Goal: Task Accomplishment & Management: Use online tool/utility

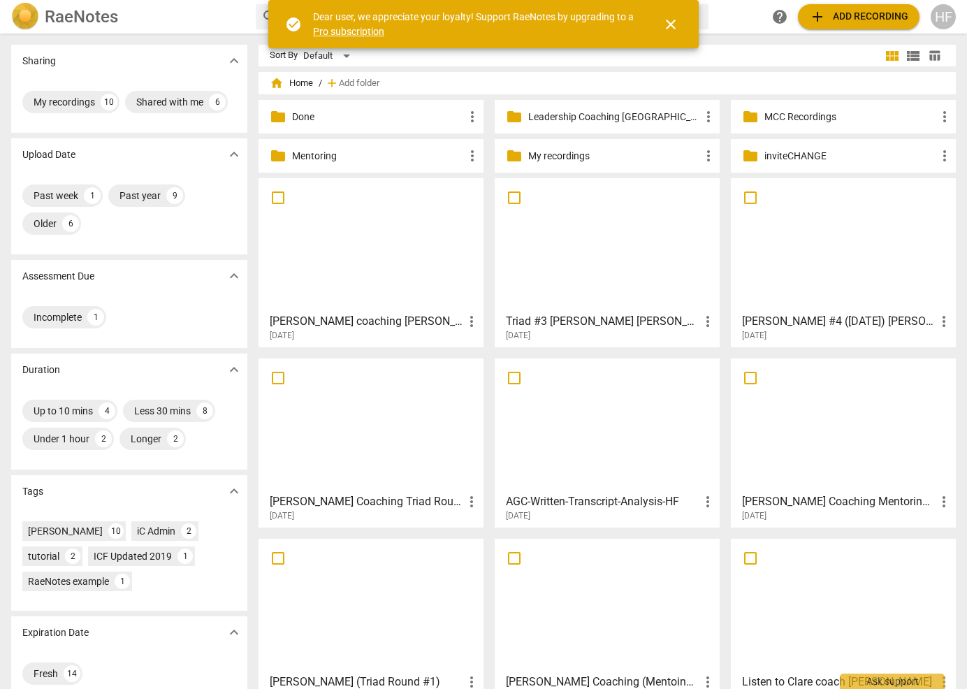
click at [595, 118] on p "Leadership Coaching [GEOGRAPHIC_DATA]" at bounding box center [614, 117] width 172 height 15
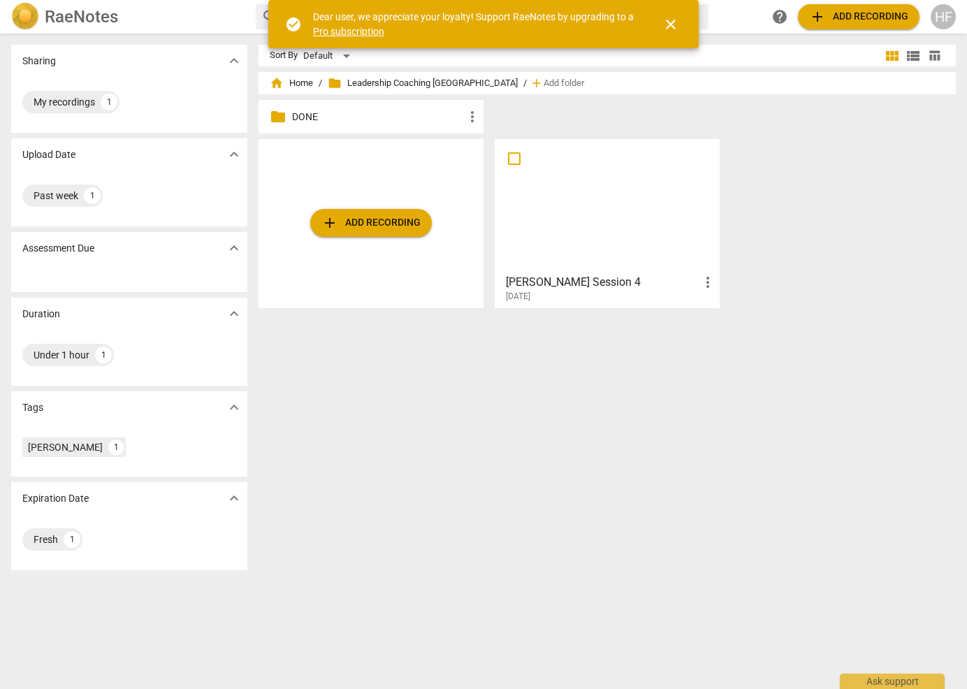
click at [558, 280] on h3 "[PERSON_NAME] Session 4" at bounding box center [603, 282] width 194 height 17
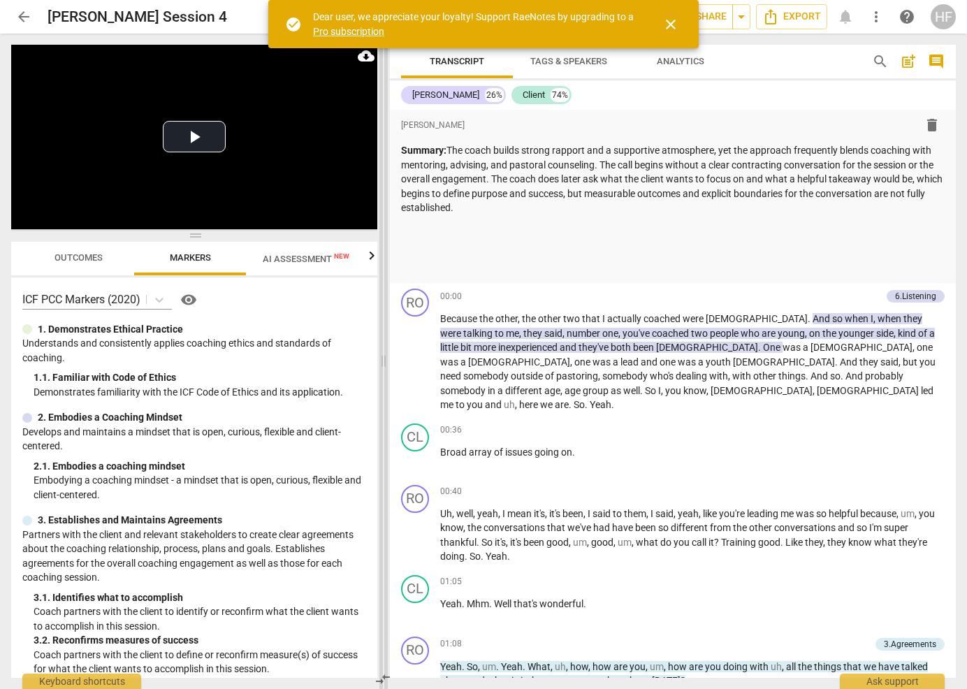
drag, startPoint x: 485, startPoint y: 360, endPoint x: 384, endPoint y: 366, distance: 100.8
click at [384, 366] on span at bounding box center [383, 362] width 8 height 656
click at [300, 253] on span "AI Assessment New" at bounding box center [306, 258] width 120 height 21
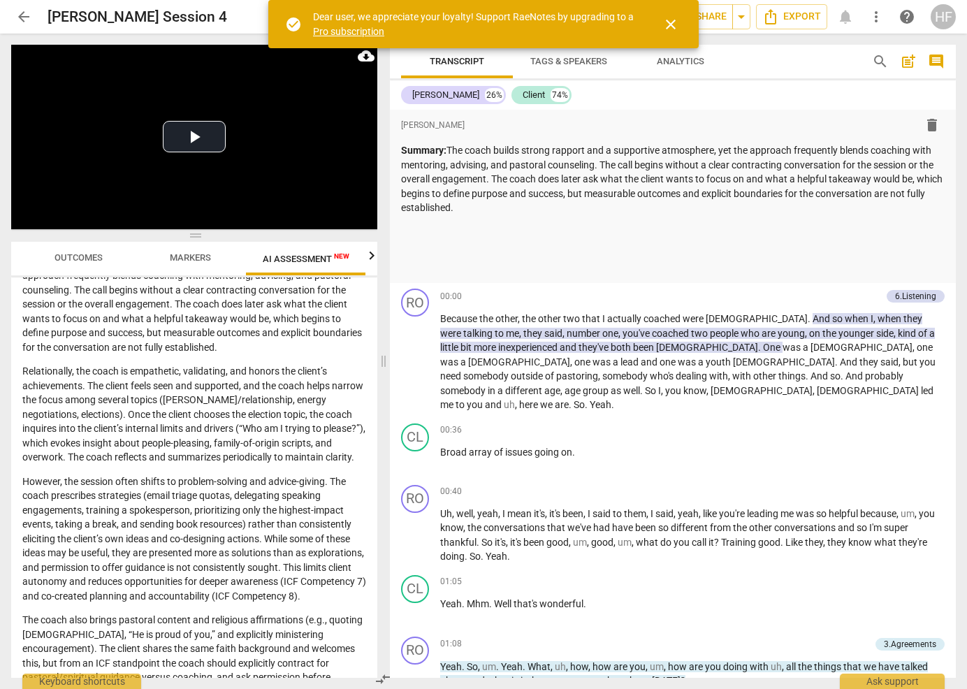
scroll to position [120, 0]
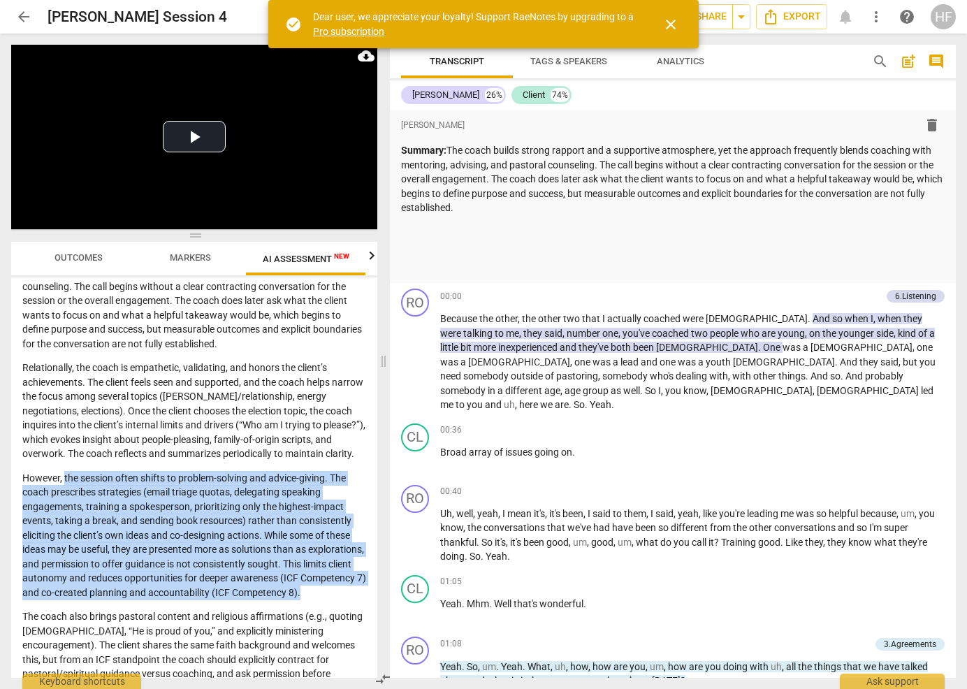
drag, startPoint x: 65, startPoint y: 485, endPoint x: 131, endPoint y: 607, distance: 138.6
click at [131, 600] on p "However, the session often shifts to problem-solving and advice-giving. The coa…" at bounding box center [194, 535] width 344 height 129
copy p "the session often shifts to problem-solving and advice-giving. The coach prescr…"
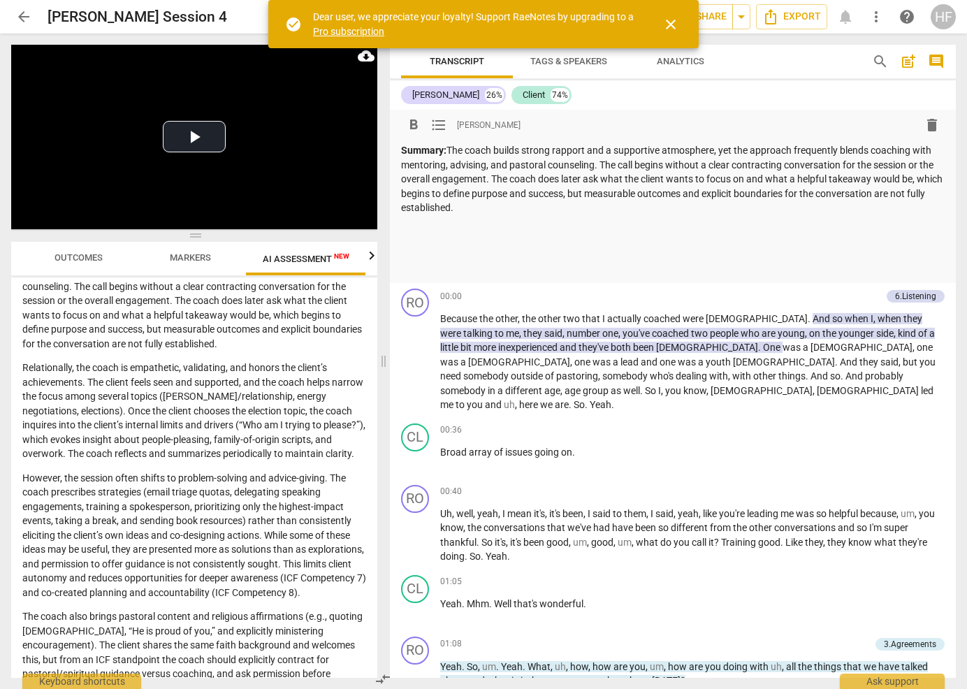
click at [470, 236] on div "Summary: The coach builds strong rapport and a supportive atmosphere, yet the a…" at bounding box center [673, 208] width 544 height 131
paste div
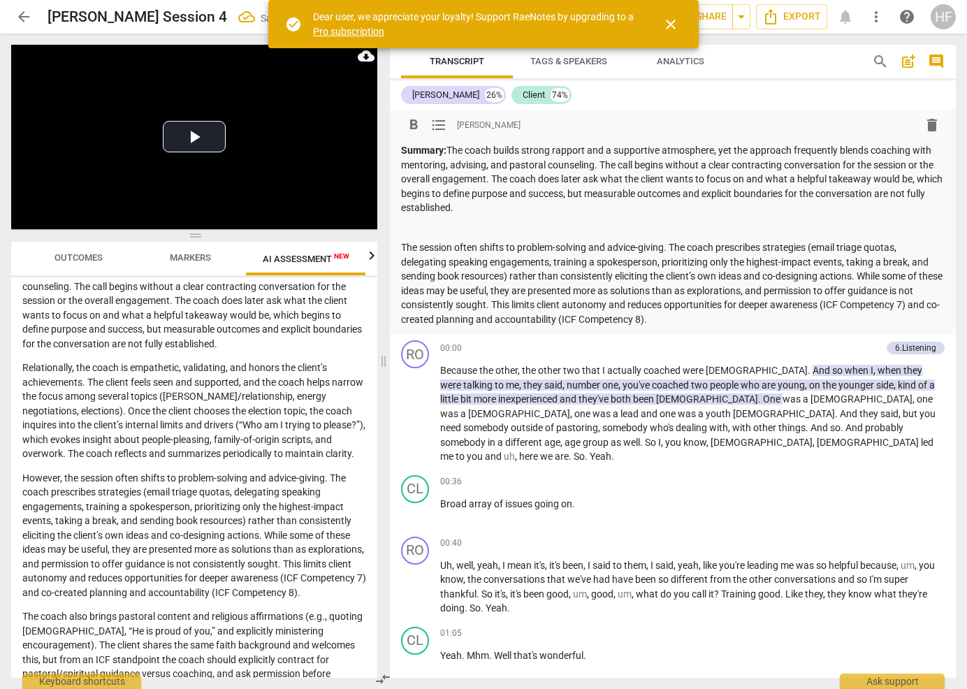
click at [430, 224] on p at bounding box center [673, 228] width 544 height 15
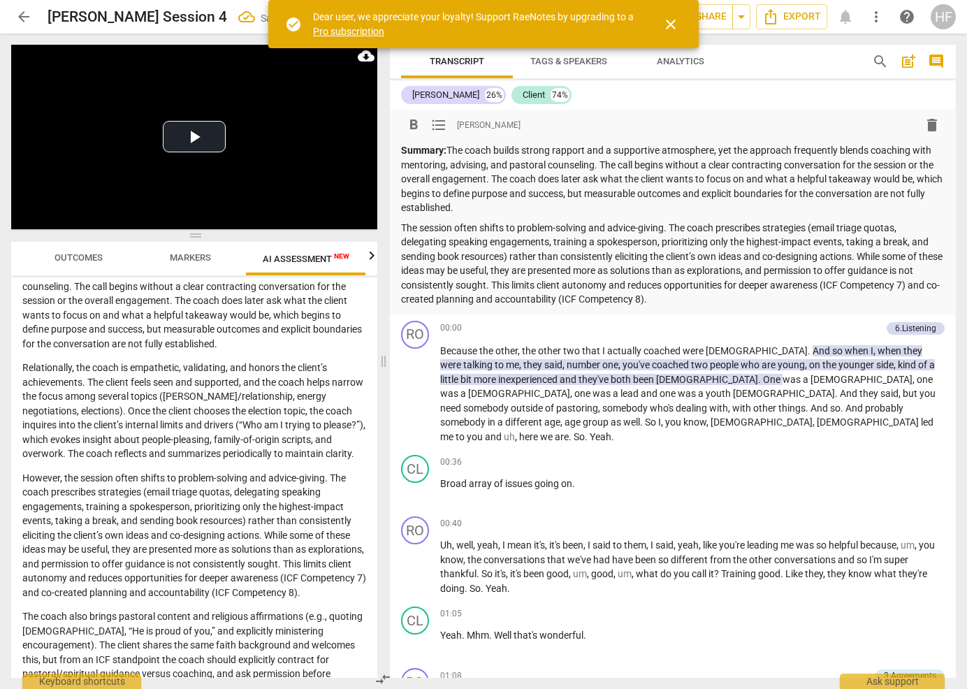
click at [467, 225] on p "The session often shifts to problem-solving and advice-giving. The coach prescr…" at bounding box center [673, 264] width 544 height 86
drag, startPoint x: 680, startPoint y: 226, endPoint x: 400, endPoint y: 229, distance: 280.3
click at [400, 229] on div "format_bold format_list_bulleted [PERSON_NAME] delete Summary: The coach builds…" at bounding box center [673, 212] width 566 height 205
click at [414, 129] on span "format_bold" at bounding box center [413, 125] width 17 height 17
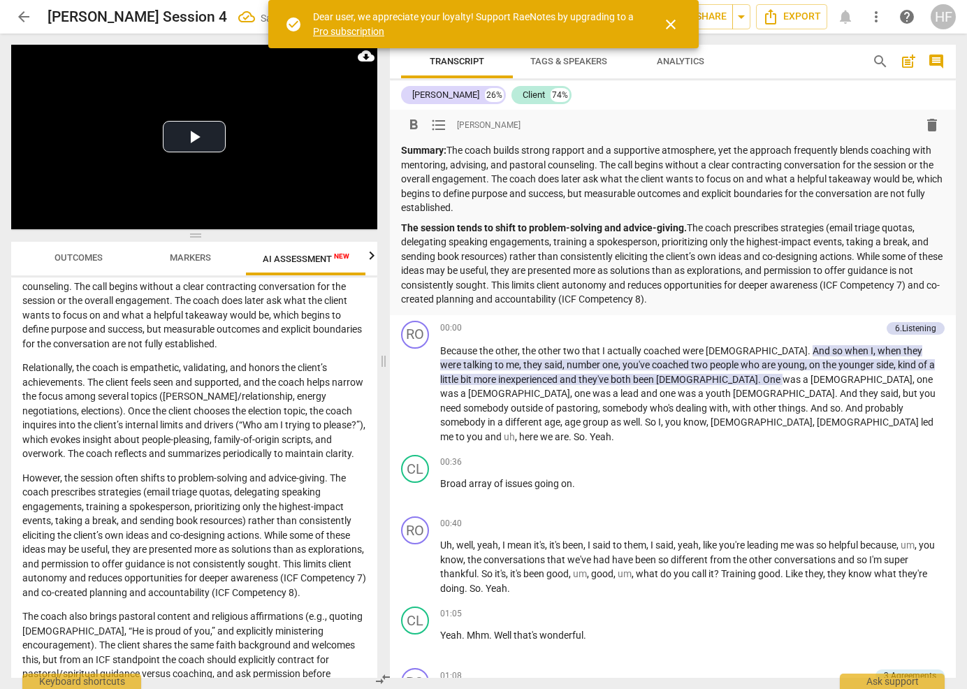
click at [655, 259] on p "The session tends to shift to problem-solving and advice-giving. The coach pres…" at bounding box center [673, 264] width 544 height 86
click at [642, 267] on p "The session tends to shift to problem-solving and advice-giving. The coach pres…" at bounding box center [673, 264] width 544 height 86
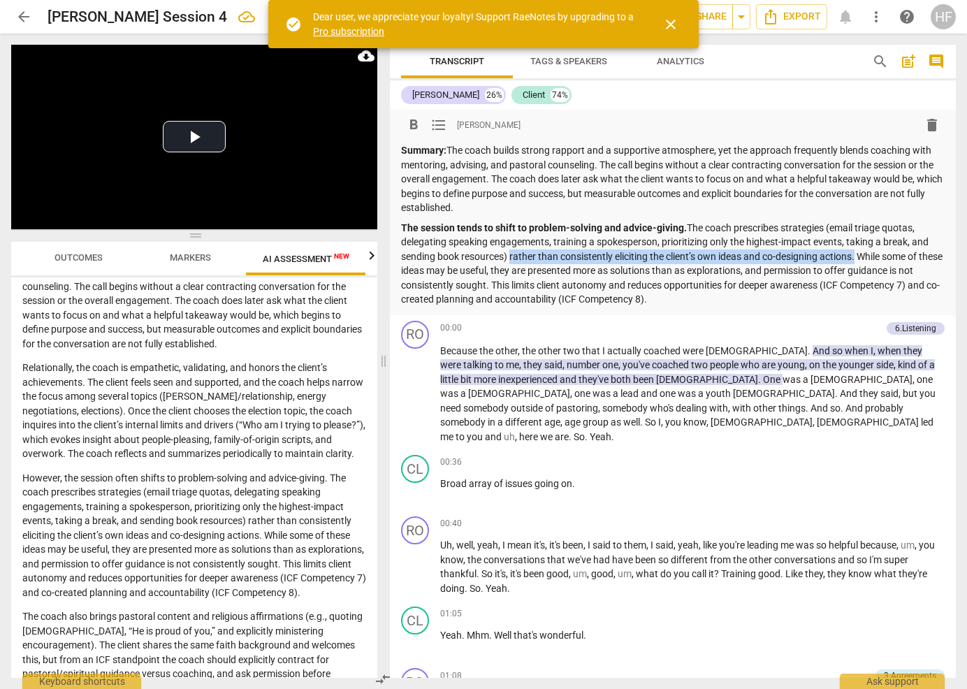
drag, startPoint x: 859, startPoint y: 254, endPoint x: 511, endPoint y: 259, distance: 348.1
click at [511, 259] on p "The session tends to shift to problem-solving and advice-giving. The coach pres…" at bounding box center [673, 264] width 544 height 86
click at [412, 122] on span "format_bold" at bounding box center [413, 125] width 17 height 17
click at [659, 261] on p "The session tends to shift to problem-solving and advice-giving. The coach pres…" at bounding box center [673, 264] width 544 height 86
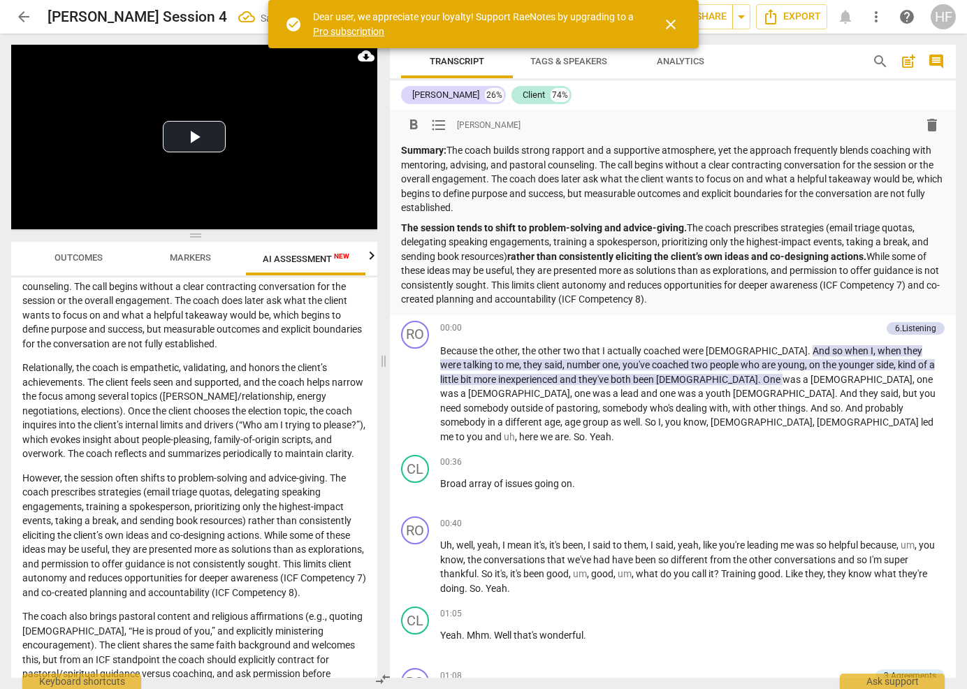
click at [637, 252] on strong "rather than consistently eliciting the client’s own ideas and co-designing acti…" at bounding box center [686, 256] width 359 height 11
click at [505, 279] on p "The session tends to shift to problem-solving and advice-giving. The coach pres…" at bounding box center [673, 264] width 544 height 86
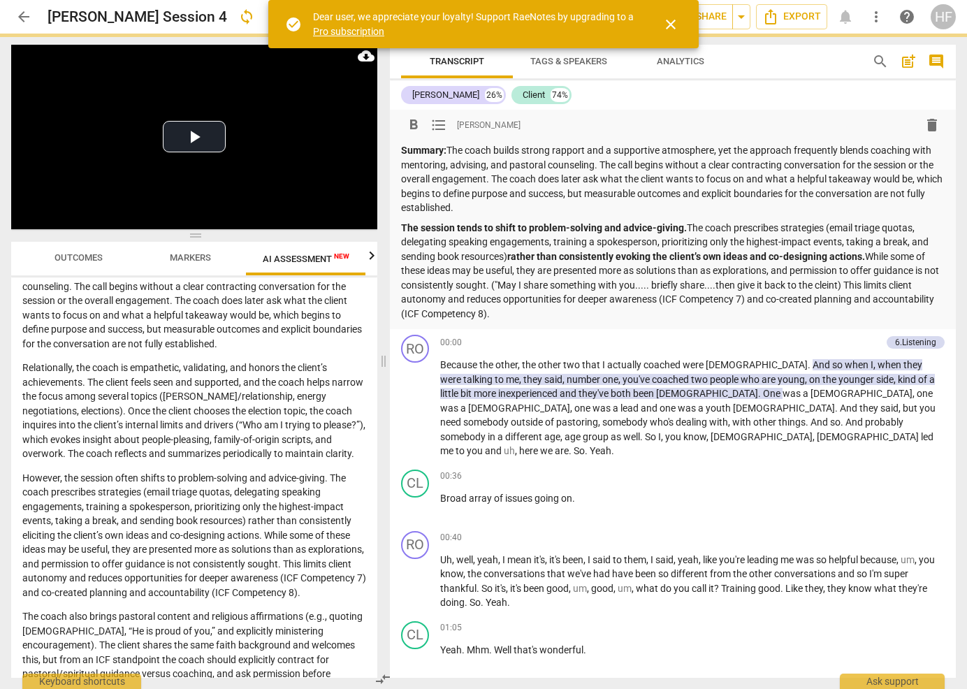
scroll to position [0, 0]
click at [506, 283] on p "The session tends to shift to problem-solving and advice-giving. The coach pres…" at bounding box center [673, 271] width 544 height 101
drag, startPoint x: 856, startPoint y: 282, endPoint x: 852, endPoint y: 301, distance: 19.3
click at [855, 284] on p "The session tends to shift to problem-solving and advice-giving. The coach pres…" at bounding box center [673, 271] width 544 height 101
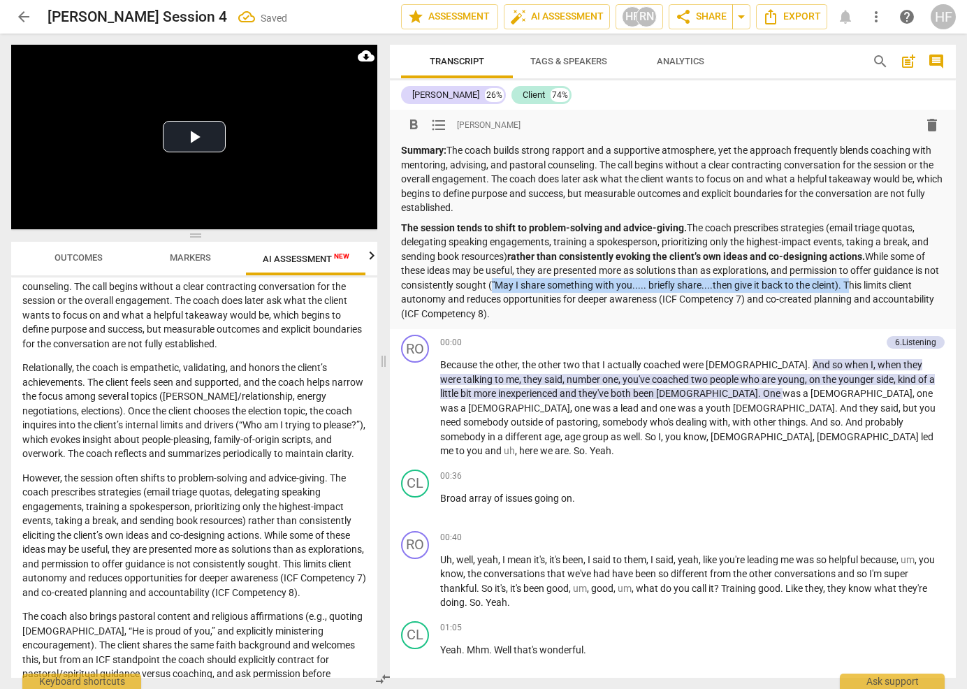
drag, startPoint x: 860, startPoint y: 282, endPoint x: 505, endPoint y: 282, distance: 355.7
click at [505, 282] on p "The session tends to shift to problem-solving and advice-giving. The coach pres…" at bounding box center [673, 271] width 544 height 101
click at [412, 121] on span "format_bold" at bounding box center [413, 125] width 17 height 17
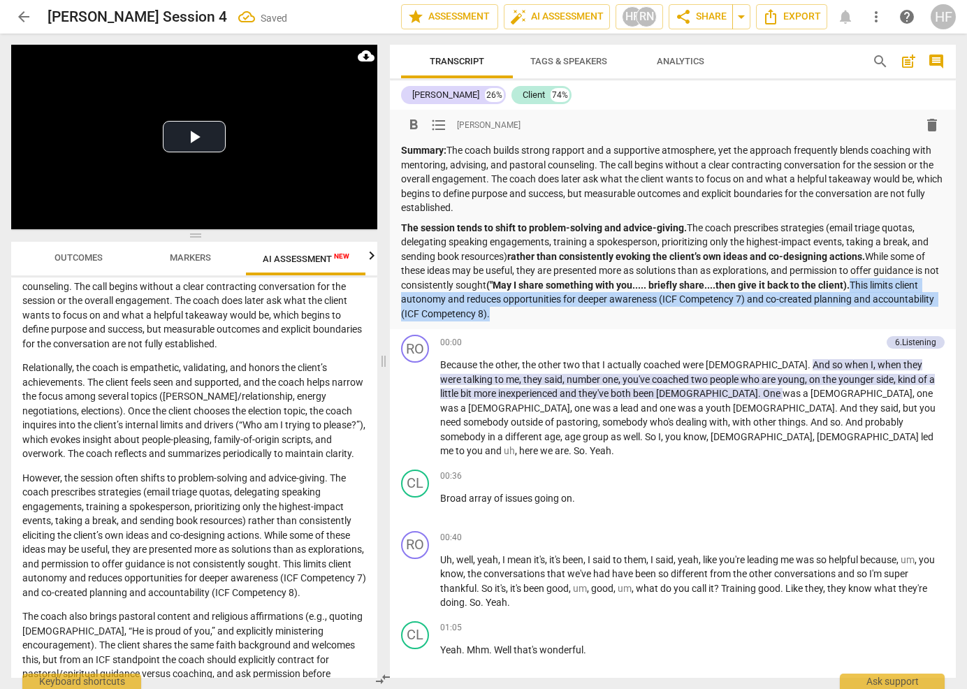
drag, startPoint x: 590, startPoint y: 314, endPoint x: 868, endPoint y: 279, distance: 280.4
click at [868, 279] on p "The session tends to shift to problem-solving and advice-giving. The coach pres…" at bounding box center [673, 271] width 544 height 101
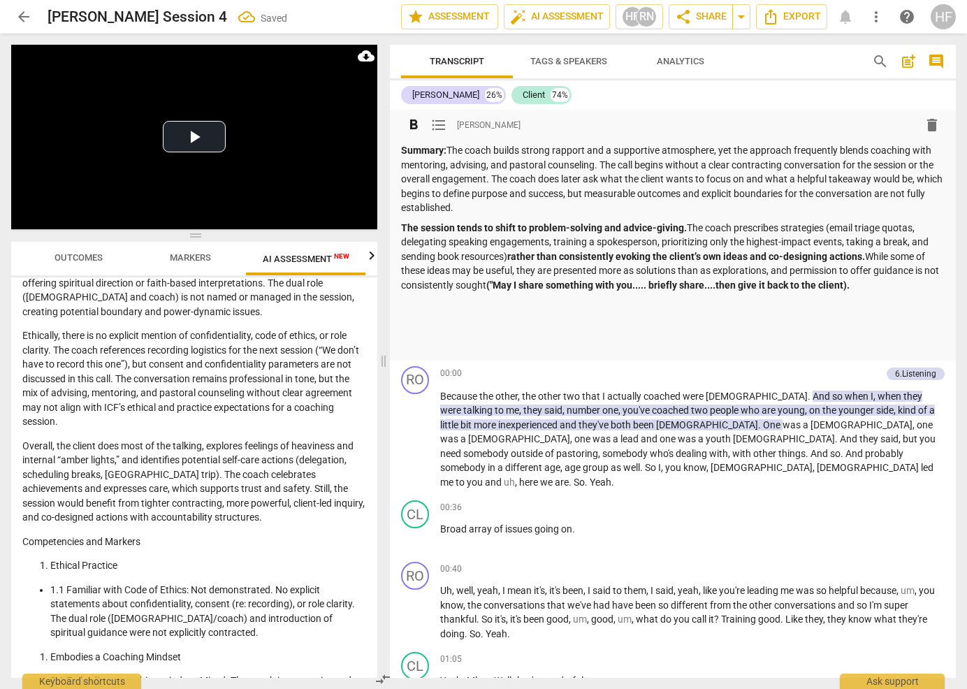
scroll to position [525, 0]
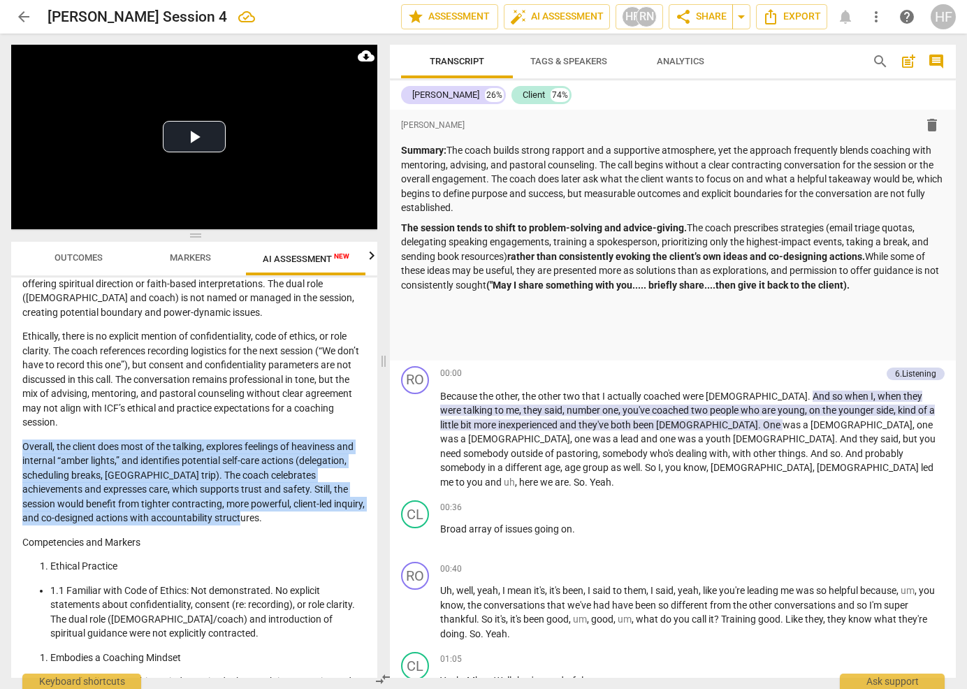
drag, startPoint x: 235, startPoint y: 530, endPoint x: 45, endPoint y: 463, distance: 200.9
click at [19, 461] on div "Disclaimer: AI can make mistakes. Consult a qualified mentor coach before actin…" at bounding box center [194, 477] width 366 height 400
copy p "Overall, the client does most of the talking, explores feelings of heaviness an…"
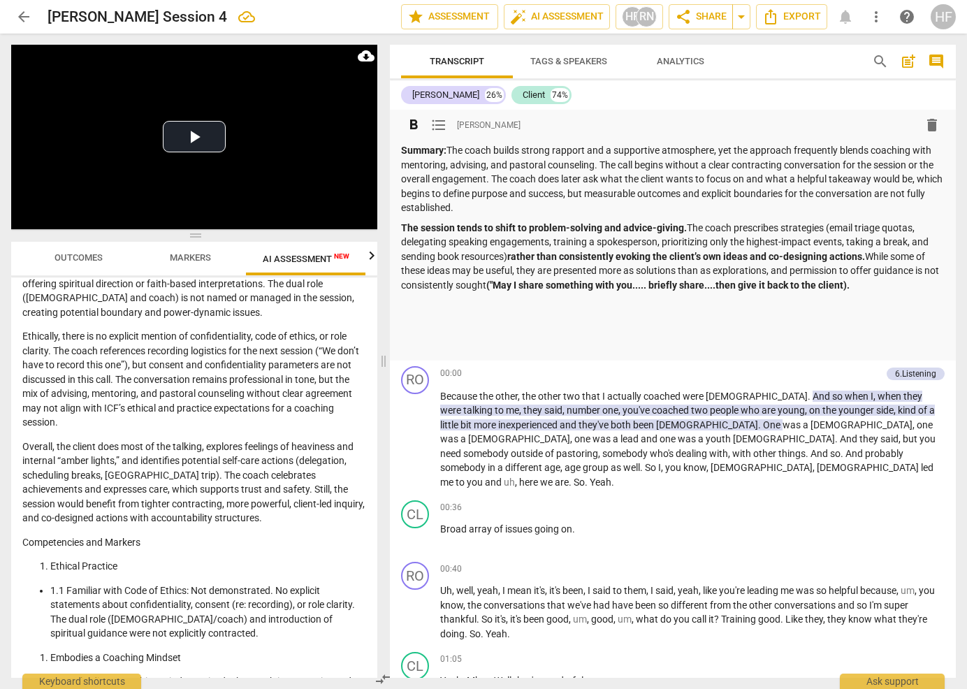
drag, startPoint x: 454, startPoint y: 148, endPoint x: 461, endPoint y: 188, distance: 40.6
click at [454, 149] on p "Summary: The coach builds strong rapport and a supportive atmosphere, yet the a…" at bounding box center [673, 179] width 544 height 72
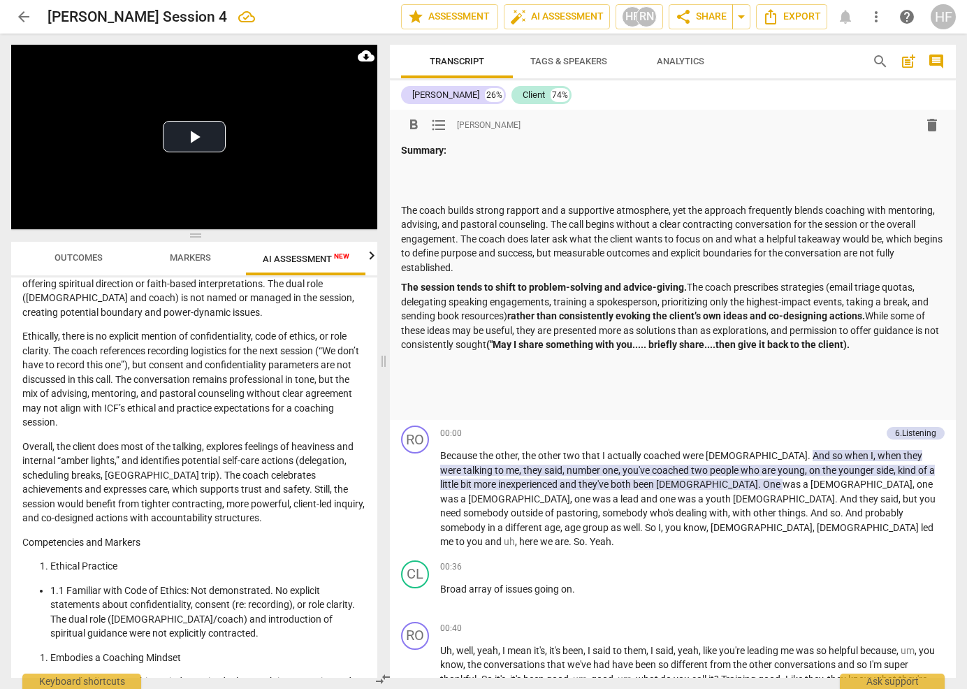
click at [460, 156] on p "Summary:" at bounding box center [673, 150] width 544 height 15
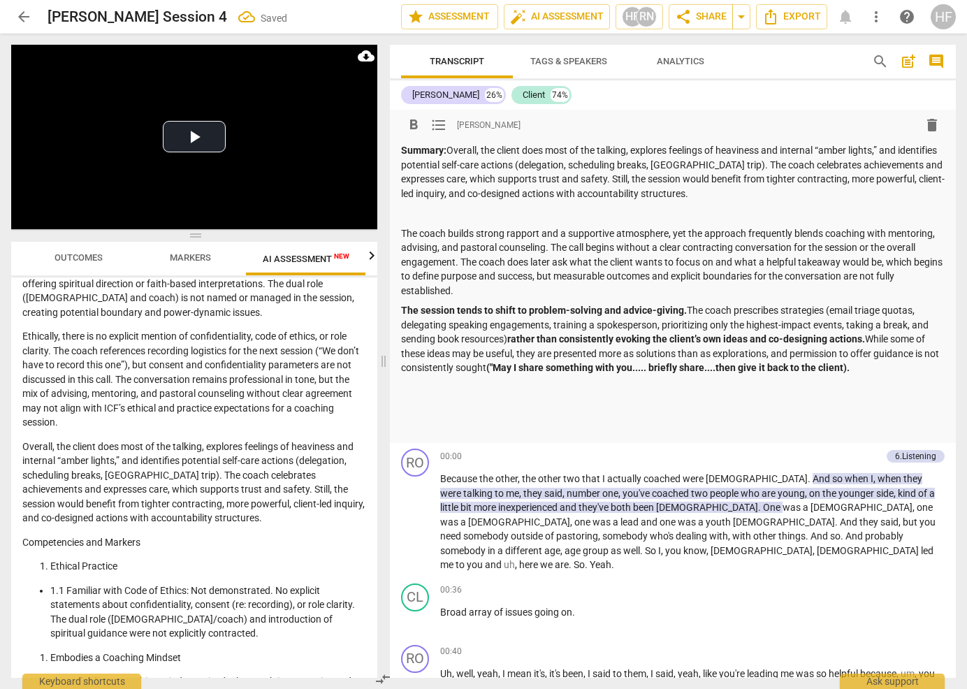
drag, startPoint x: 635, startPoint y: 150, endPoint x: 647, endPoint y: 201, distance: 53.1
click at [635, 150] on p "Summary: Overall, the client does most of the talking, explores feelings of hea…" at bounding box center [673, 171] width 544 height 57
drag, startPoint x: 637, startPoint y: 150, endPoint x: 707, endPoint y: 145, distance: 70.1
click at [751, 150] on p "Summary: Overall, the client does most of the talking (coach 26% and client 74%…" at bounding box center [673, 171] width 544 height 57
click at [419, 122] on span "format_bold" at bounding box center [413, 125] width 17 height 17
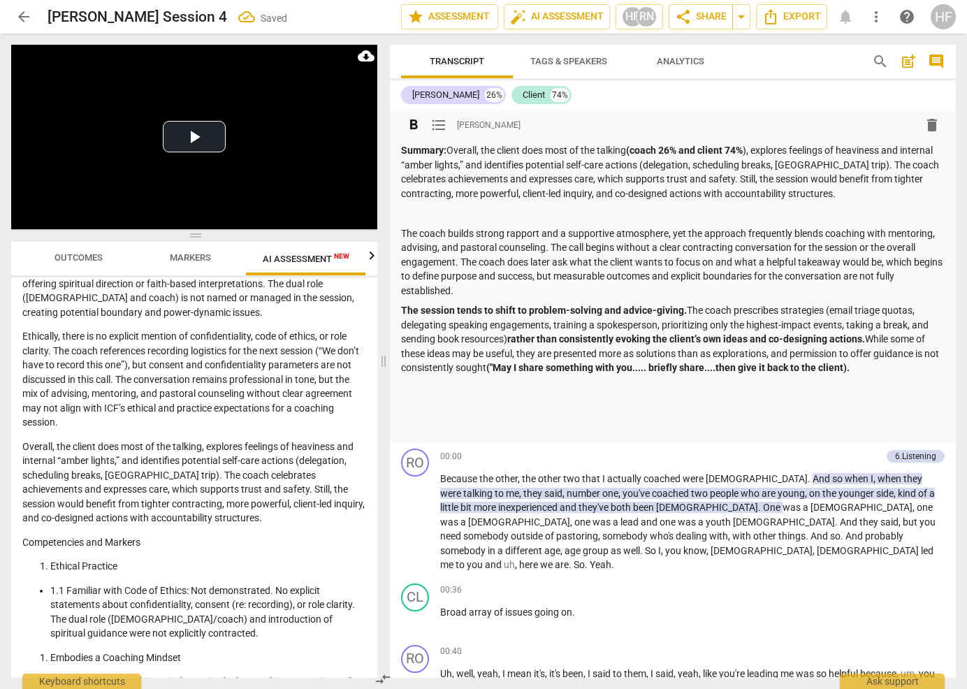
click at [741, 202] on div "Summary: Overall, the client does most of the talking (coach 26% and client 74%…" at bounding box center [673, 288] width 544 height 291
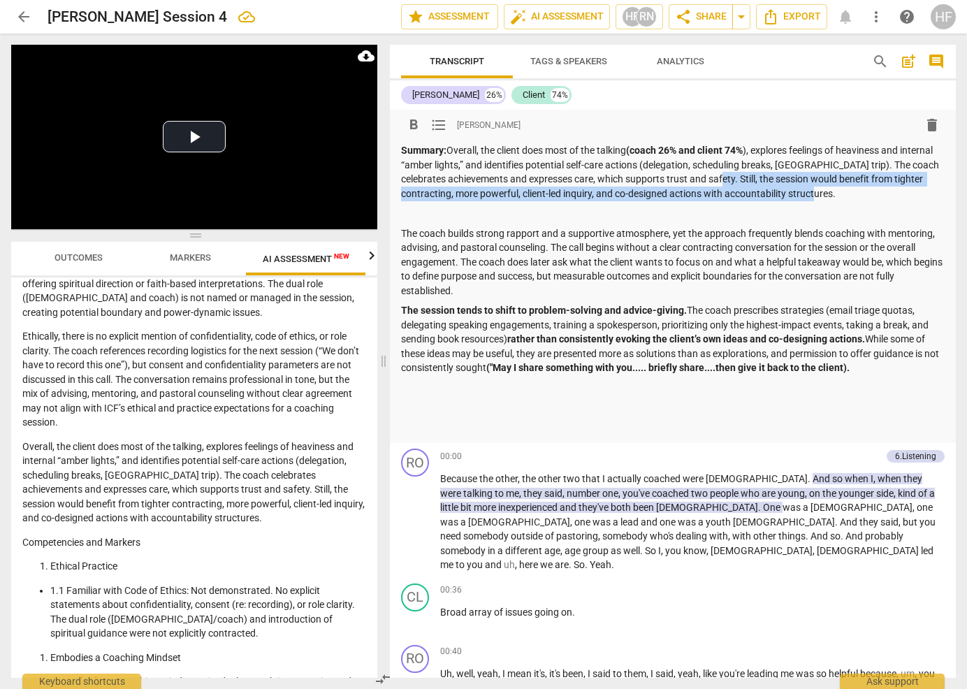
drag, startPoint x: 863, startPoint y: 193, endPoint x: 772, endPoint y: 179, distance: 92.6
click at [772, 179] on p "Summary: Overall, the client does most of the talking (coach 26% and client 74%…" at bounding box center [673, 171] width 544 height 57
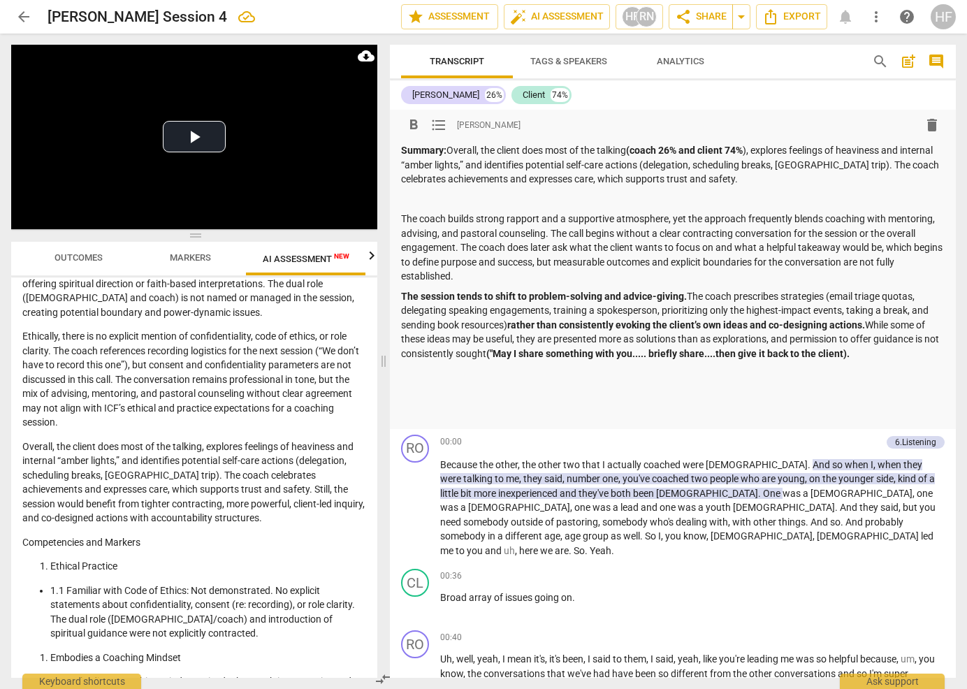
click at [711, 192] on p at bounding box center [673, 199] width 544 height 15
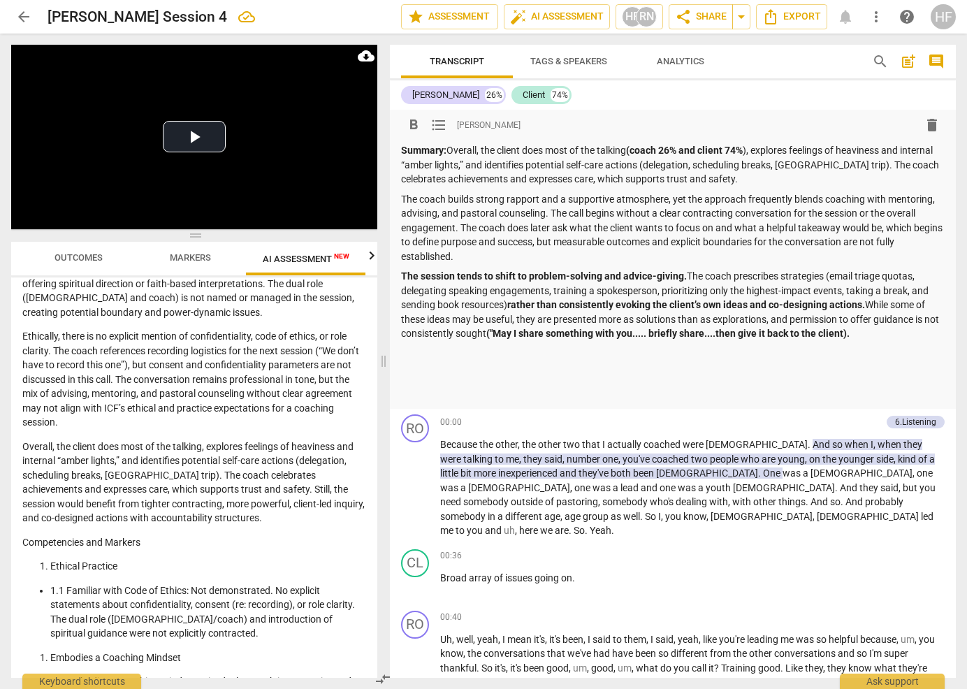
click at [518, 367] on p at bounding box center [673, 373] width 544 height 15
click at [533, 386] on p at bounding box center [673, 393] width 544 height 15
drag, startPoint x: 455, startPoint y: 366, endPoint x: 387, endPoint y: 367, distance: 67.8
click at [387, 367] on div "Play Video move_up Play Current Time 00:00 / Duration Time 56:35 Progress : 0.0…" at bounding box center [483, 362] width 967 height 656
click at [414, 120] on span "format_bold" at bounding box center [413, 125] width 17 height 17
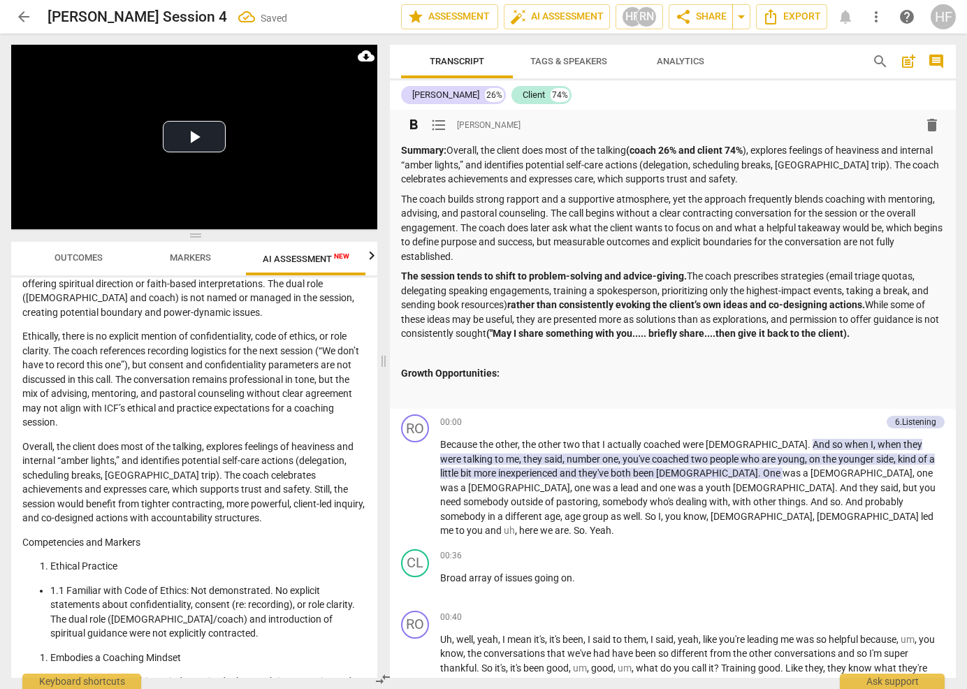
click at [449, 386] on p at bounding box center [673, 393] width 544 height 15
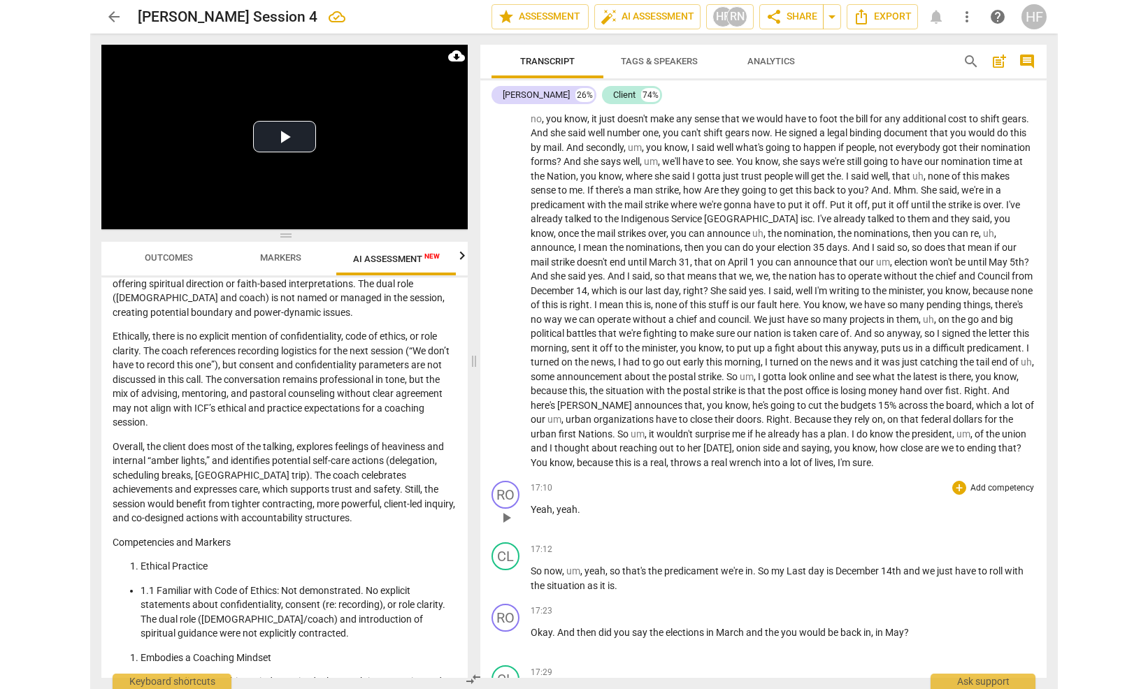
scroll to position [4113, 0]
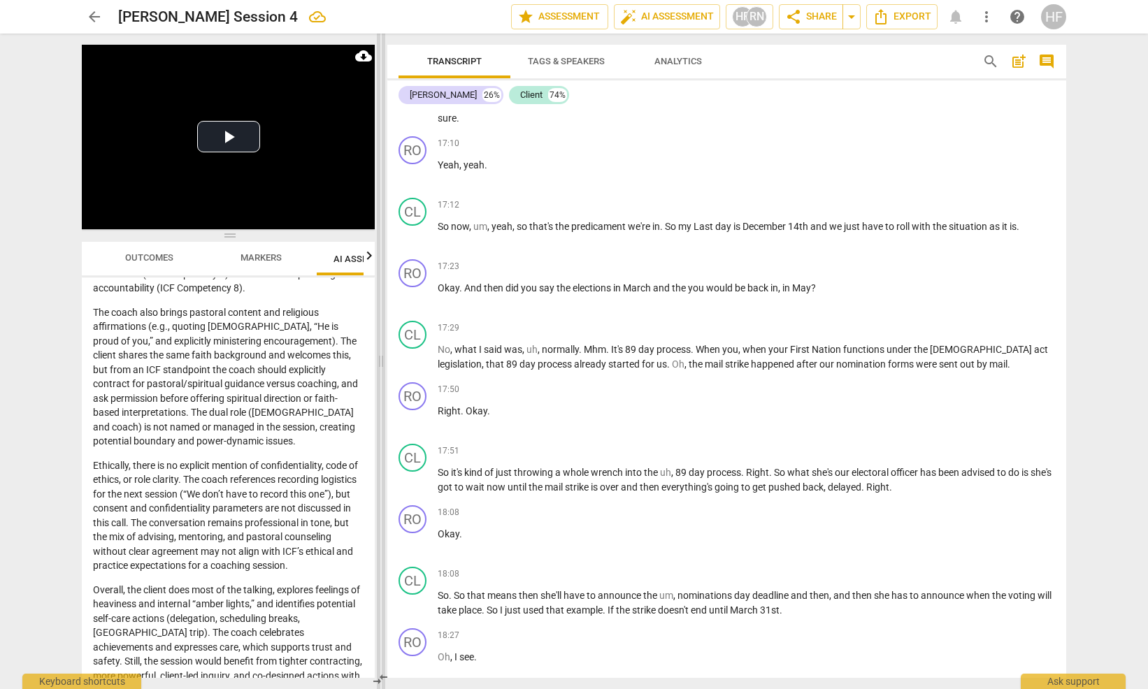
drag, startPoint x: 456, startPoint y: 362, endPoint x: 382, endPoint y: 362, distance: 73.4
click at [382, 362] on span at bounding box center [381, 362] width 8 height 656
click at [136, 247] on button "Outcomes" at bounding box center [149, 259] width 112 height 34
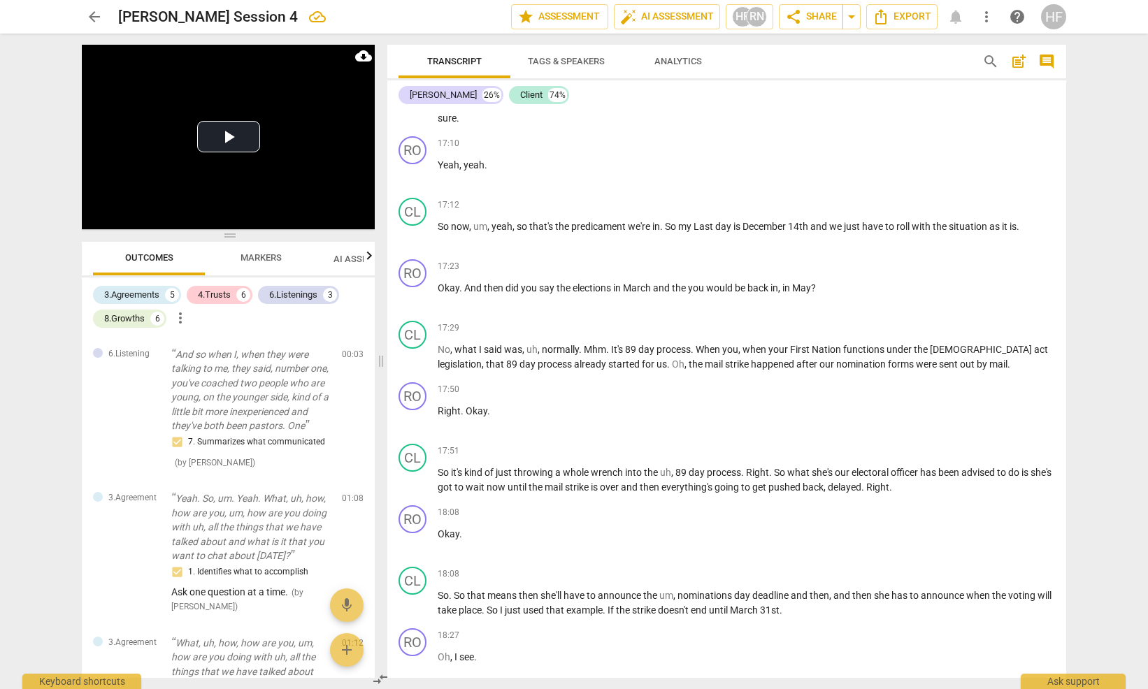
click at [264, 258] on span "Markers" at bounding box center [260, 257] width 41 height 10
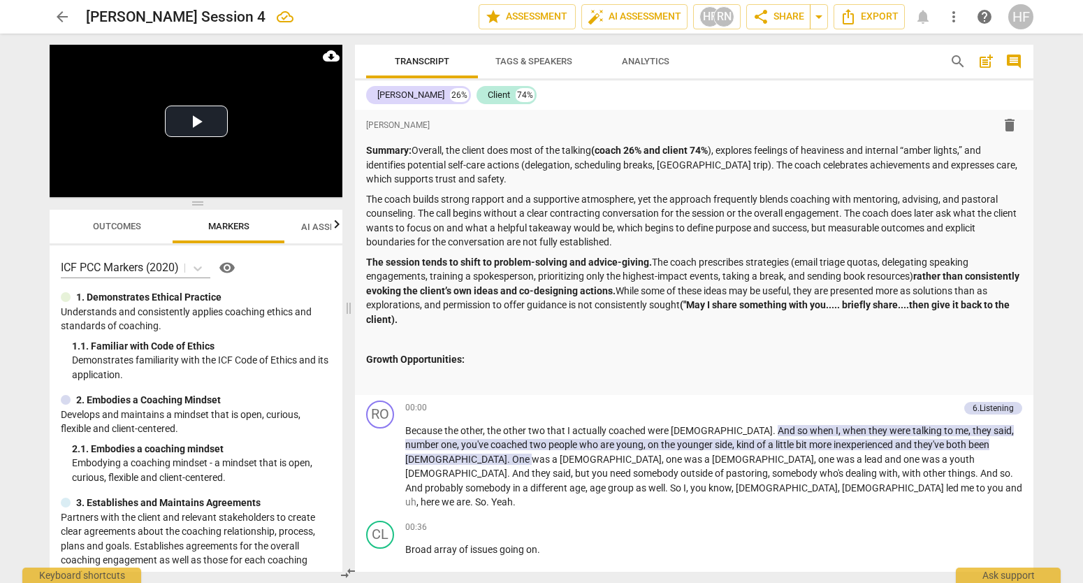
scroll to position [0, 0]
click at [367, 378] on p "If you lost in the session, you can ask "what do you hear we are exploring?"" at bounding box center [694, 379] width 656 height 15
click at [401, 123] on span "format_list_bulleted" at bounding box center [404, 125] width 17 height 17
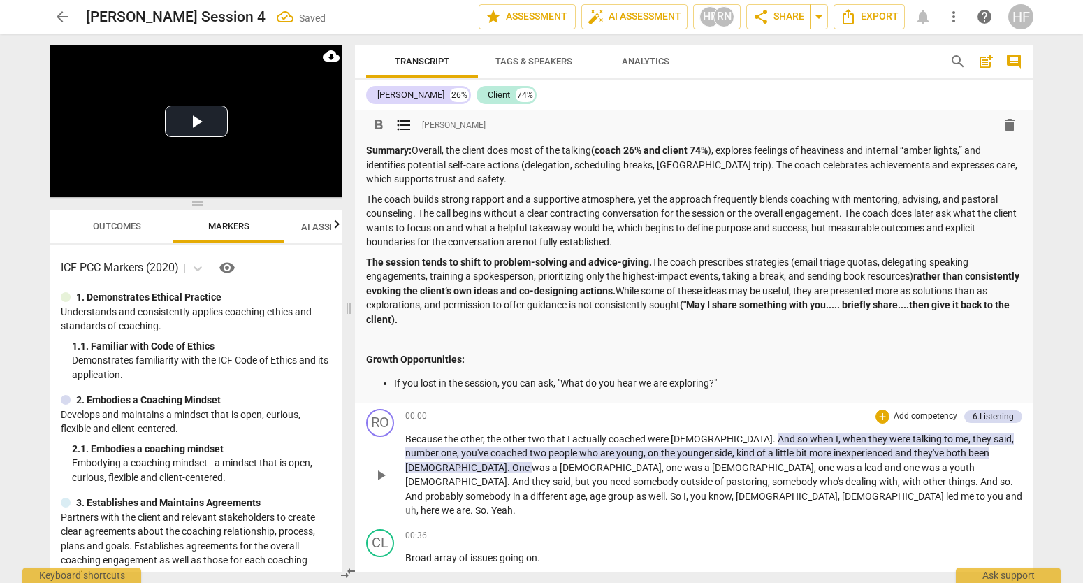
click at [642, 403] on div "RO play_arrow pause 00:00 + Add competency 6.Listening keyboard_arrow_right Bec…" at bounding box center [694, 463] width 679 height 120
click at [733, 376] on p "If you lost in the session, you can ask, "What do you hear we are exploring?"" at bounding box center [708, 383] width 628 height 15
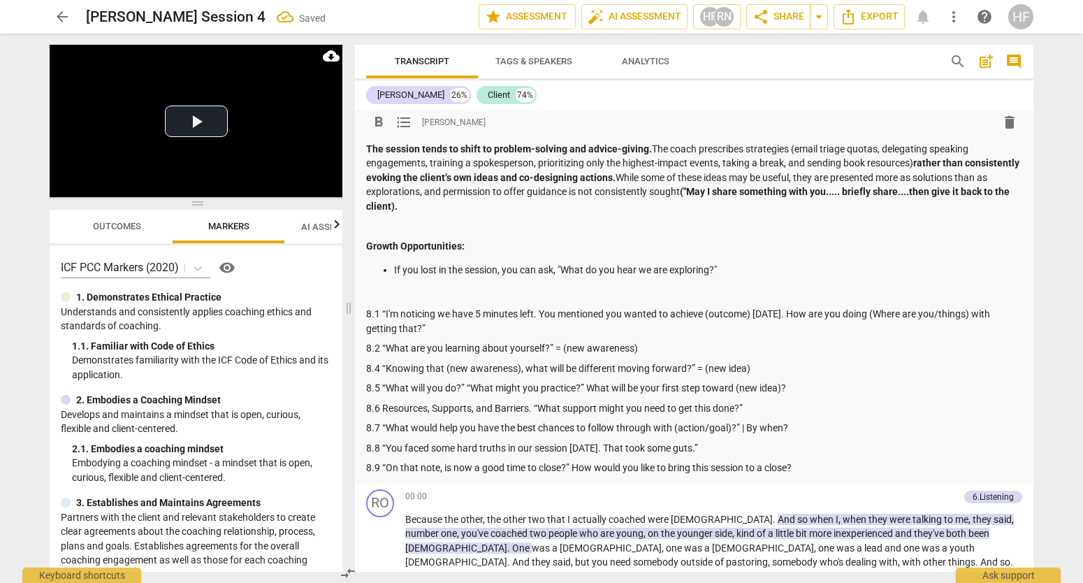
scroll to position [141, 0]
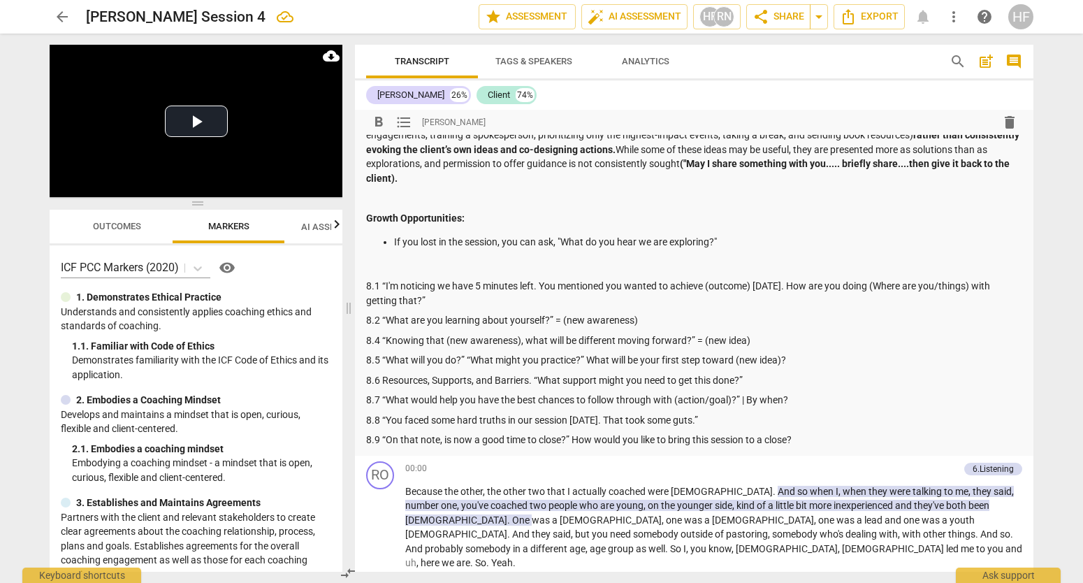
click at [379, 259] on p at bounding box center [694, 266] width 656 height 15
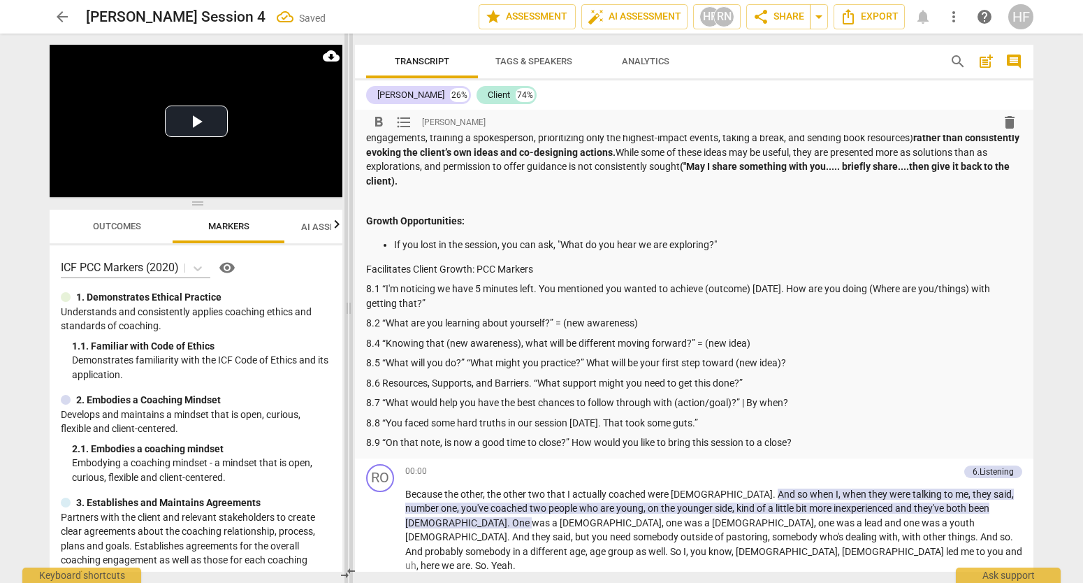
drag, startPoint x: 548, startPoint y: 262, endPoint x: 348, endPoint y: 270, distance: 200.0
click at [345, 268] on div "Play Video move_up Play Current Time 00:00 / Duration Time 56:35 Progress : 0.0…" at bounding box center [541, 308] width 1006 height 549
click at [376, 120] on span "format_bold" at bounding box center [378, 122] width 17 height 17
click at [587, 262] on p "Facilitates Client Growth: PCC Markers" at bounding box center [694, 269] width 656 height 15
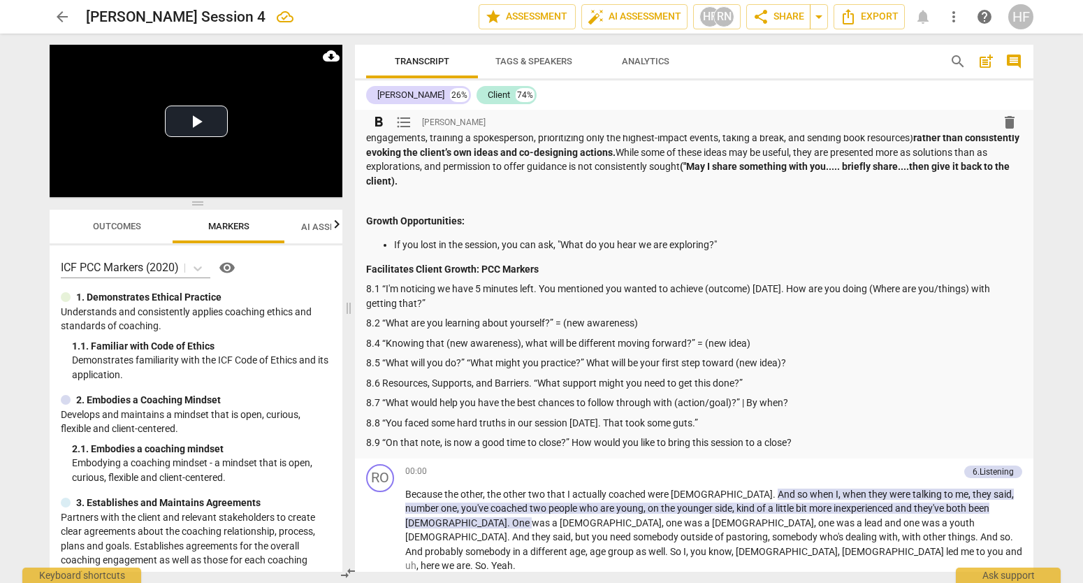
scroll to position [87, 0]
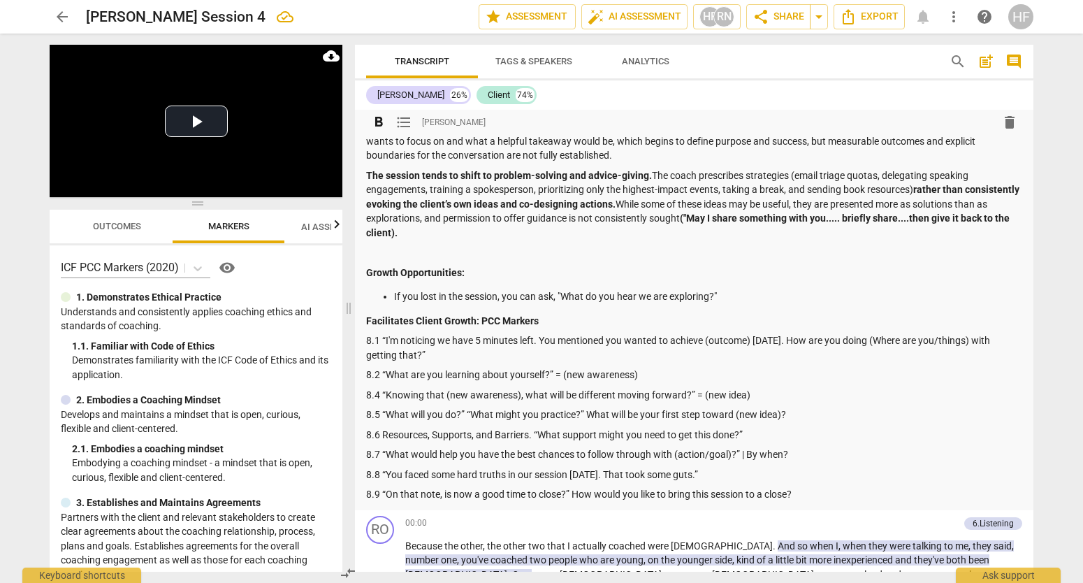
click at [368, 317] on strong "Facilitates Client Growth: PCC Markers" at bounding box center [452, 320] width 173 height 11
click at [366, 318] on strong "Facilitates Client Growth: PCC Markers" at bounding box center [452, 320] width 173 height 11
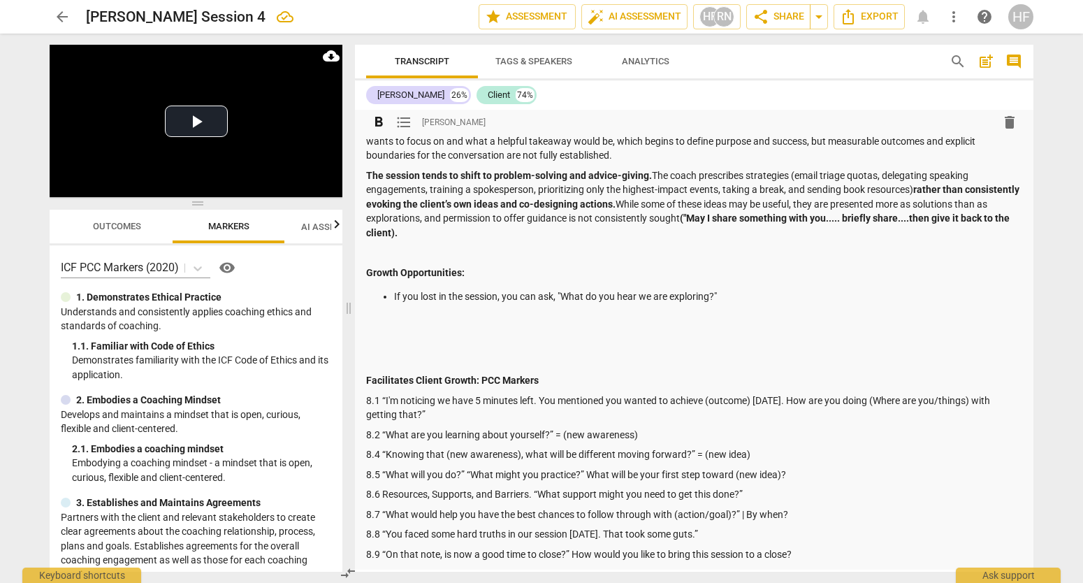
drag, startPoint x: 370, startPoint y: 316, endPoint x: 378, endPoint y: 334, distance: 19.7
click at [372, 321] on p at bounding box center [694, 321] width 656 height 15
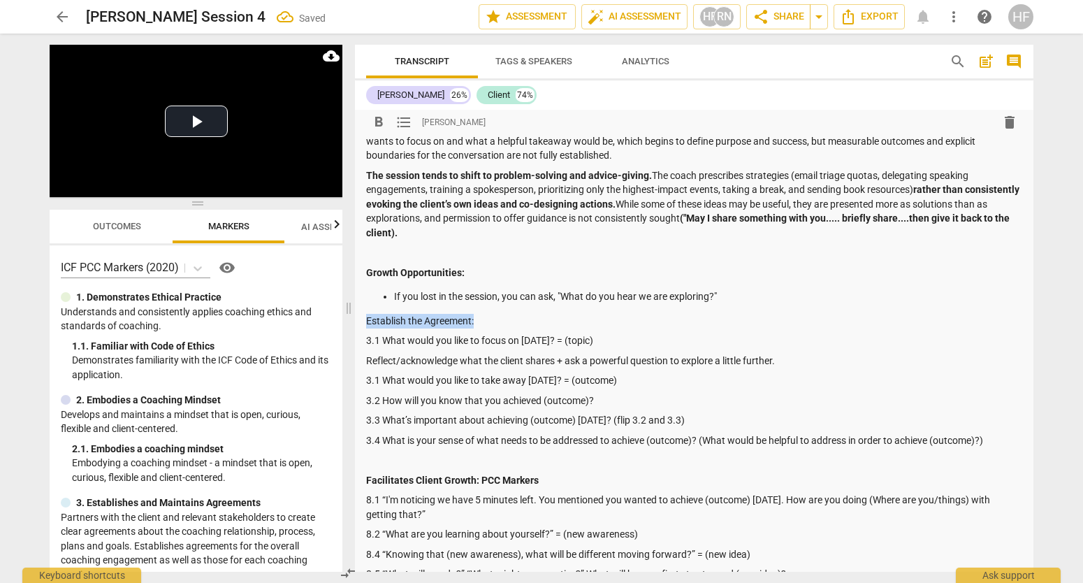
drag, startPoint x: 484, startPoint y: 316, endPoint x: 356, endPoint y: 316, distance: 127.9
click at [356, 316] on div "format_bold format_list_bulleted [PERSON_NAME] delete Summary: Overall, the cli…" at bounding box center [694, 346] width 679 height 646
click at [380, 125] on span "format_bold" at bounding box center [378, 122] width 17 height 17
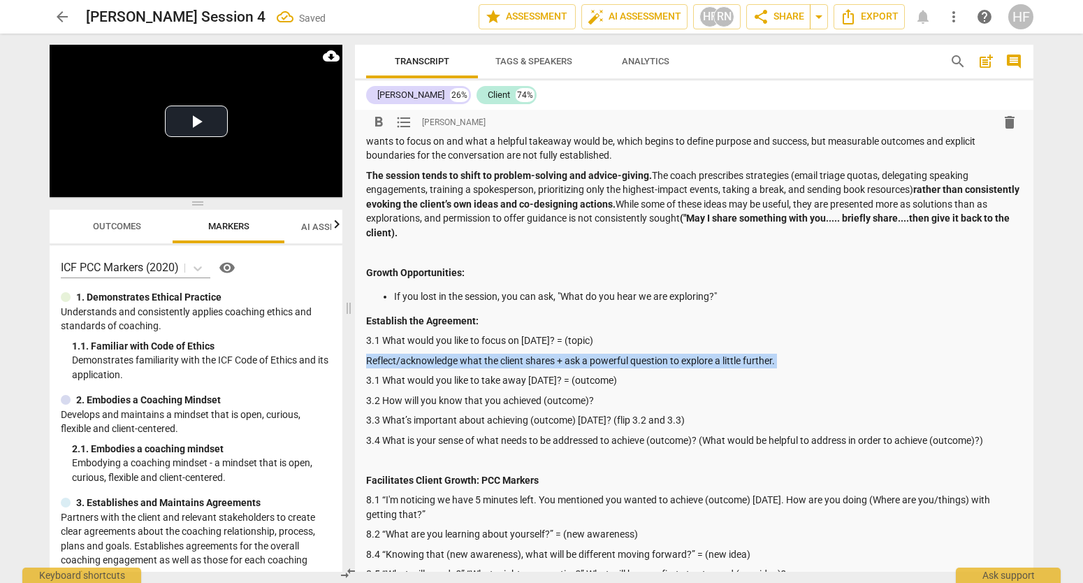
drag, startPoint x: 369, startPoint y: 356, endPoint x: 781, endPoint y: 366, distance: 412.5
click at [781, 366] on div "Summary: Overall, the client does most of the talking (coach 26% and client 74%…" at bounding box center [694, 359] width 656 height 605
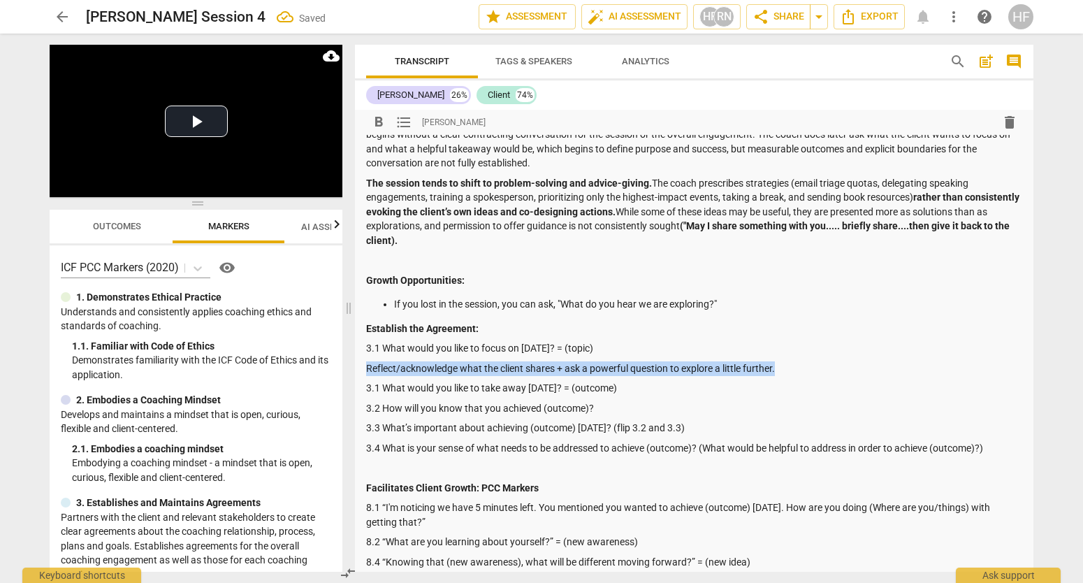
drag, startPoint x: 783, startPoint y: 363, endPoint x: 373, endPoint y: 355, distance: 411.0
click at [373, 361] on p "Reflect/acknowledge what the client shares + ask a powerful question to explore…" at bounding box center [694, 368] width 656 height 15
click at [381, 115] on span "format_bold" at bounding box center [378, 122] width 17 height 17
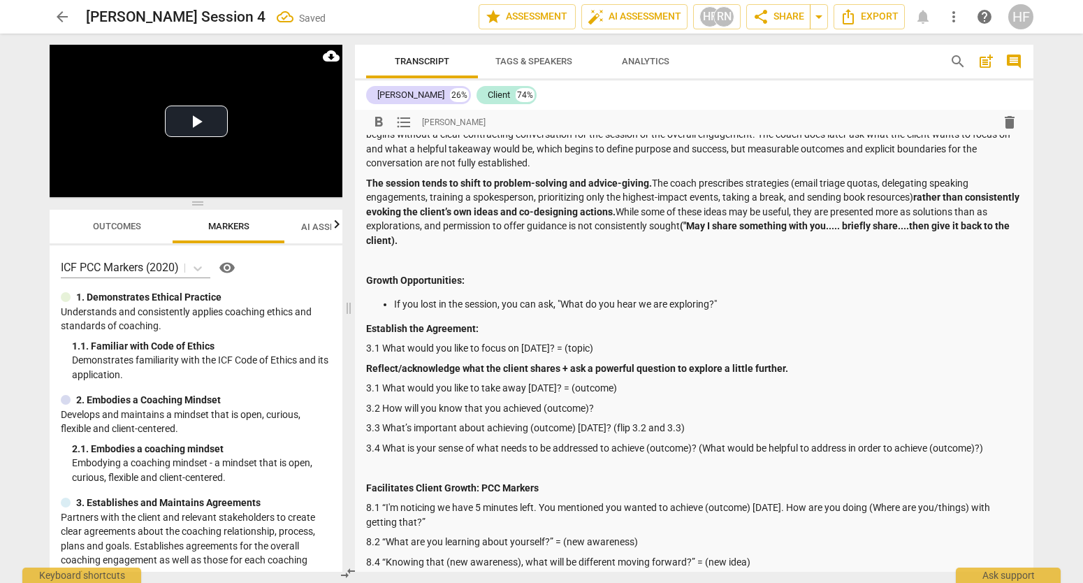
click at [685, 391] on div "Summary: Overall, the client does most of the talking (coach 26% and client 74%…" at bounding box center [694, 366] width 656 height 605
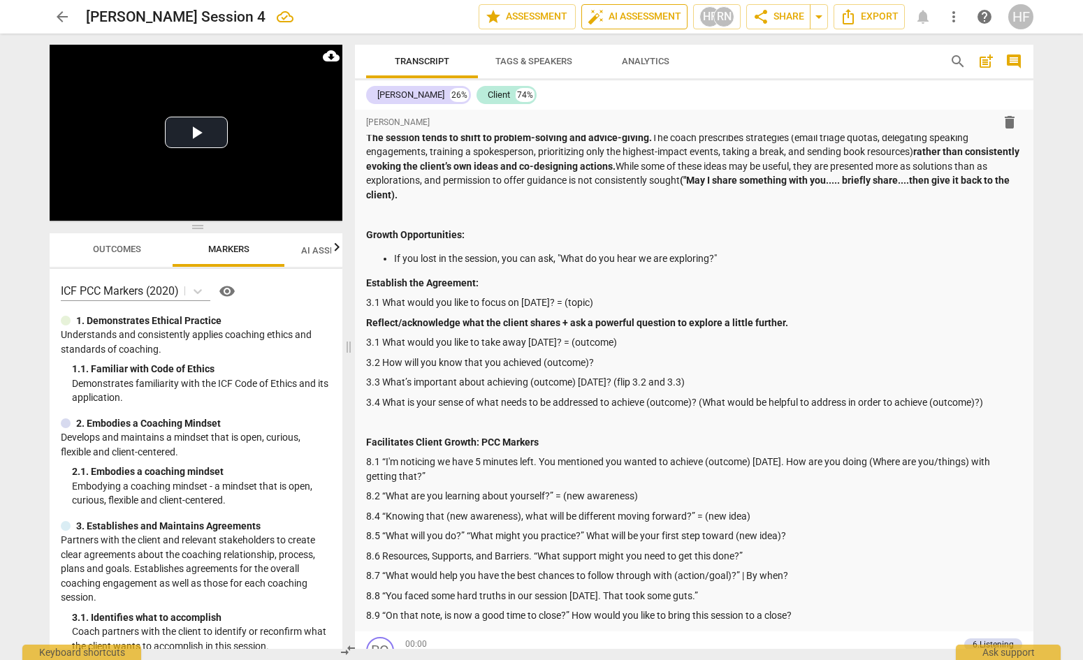
scroll to position [123, 0]
click at [695, 380] on p "3.3 What’s important about achieving (outcome) [DATE]? (flip 3.2 and 3.3)" at bounding box center [694, 384] width 656 height 15
drag, startPoint x: 667, startPoint y: 375, endPoint x: 611, endPoint y: 377, distance: 56.6
click at [611, 377] on p "3.3 What’s important about achieving (outcome) [DATE]? (flip 3.2 and 3.3)" at bounding box center [694, 384] width 656 height 15
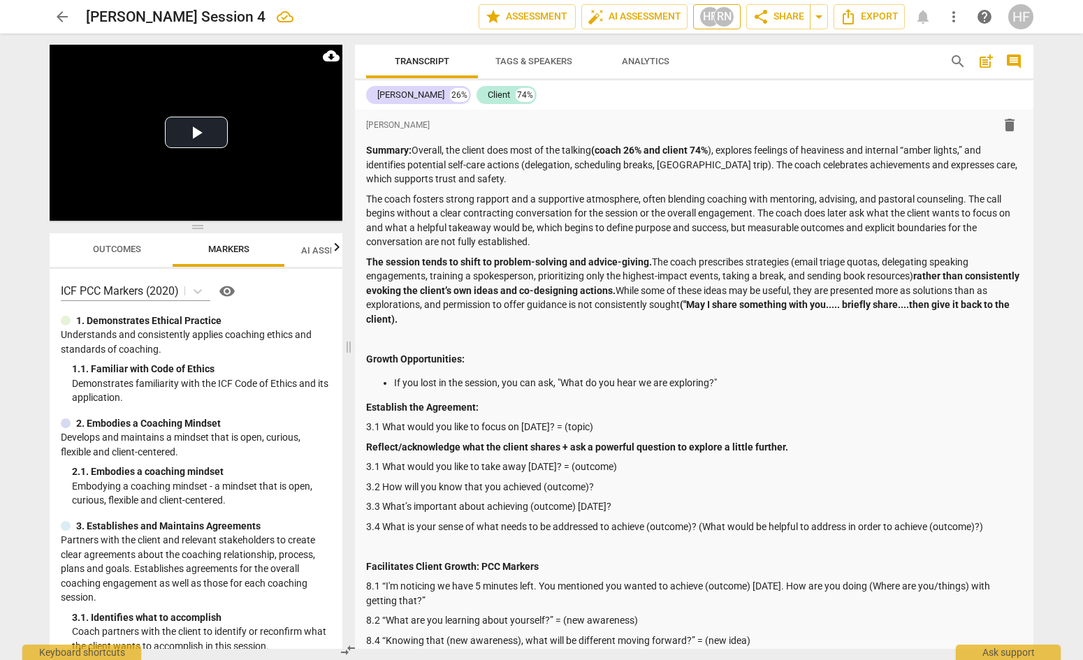
scroll to position [0, 0]
drag, startPoint x: 366, startPoint y: 401, endPoint x: 370, endPoint y: 411, distance: 10.4
click at [366, 403] on strong "Establish the Agreement:" at bounding box center [422, 407] width 113 height 11
